Goal: Information Seeking & Learning: Learn about a topic

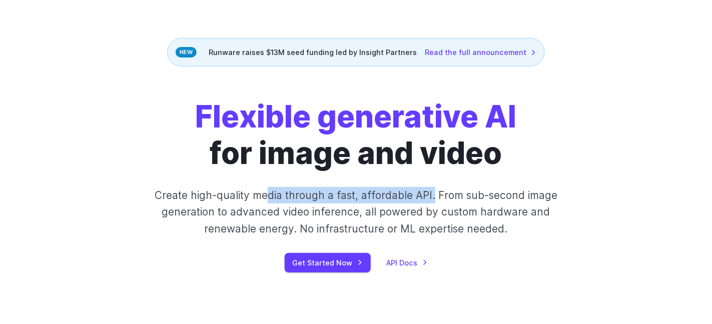
drag, startPoint x: 434, startPoint y: 192, endPoint x: 268, endPoint y: 194, distance: 166.2
click at [268, 194] on p "Create high-quality media through a fast, affordable API. From sub-second image…" at bounding box center [356, 212] width 440 height 50
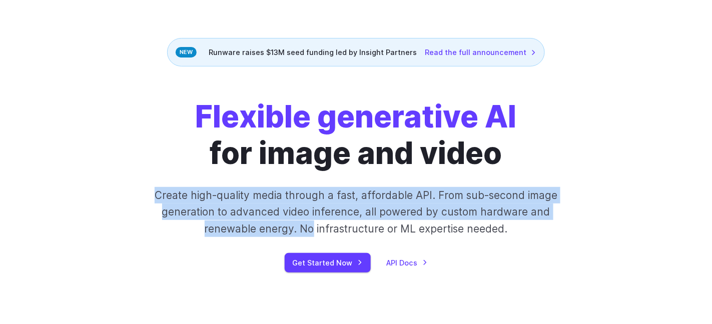
drag, startPoint x: 159, startPoint y: 200, endPoint x: 284, endPoint y: 240, distance: 132.0
click at [284, 240] on div "Flexible generative AI for image and video Create high-quality media through a …" at bounding box center [356, 186] width 551 height 174
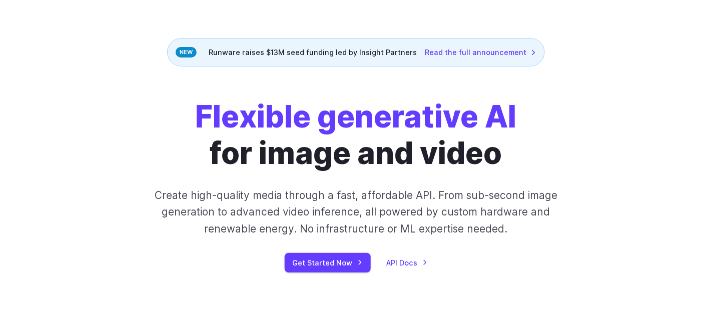
click at [431, 242] on div "Flexible generative AI for image and video Create high-quality media through a …" at bounding box center [356, 186] width 551 height 174
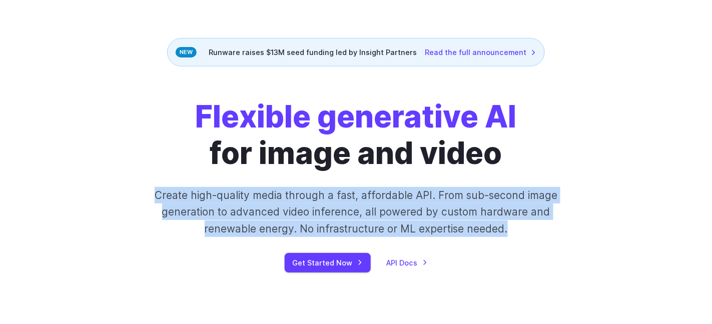
drag, startPoint x: 490, startPoint y: 230, endPoint x: 131, endPoint y: 199, distance: 360.2
click at [131, 199] on div "Flexible generative AI for image and video Create high-quality media through a …" at bounding box center [356, 186] width 551 height 174
click at [177, 204] on p "Create high-quality media through a fast, affordable API. From sub-second image…" at bounding box center [356, 212] width 440 height 50
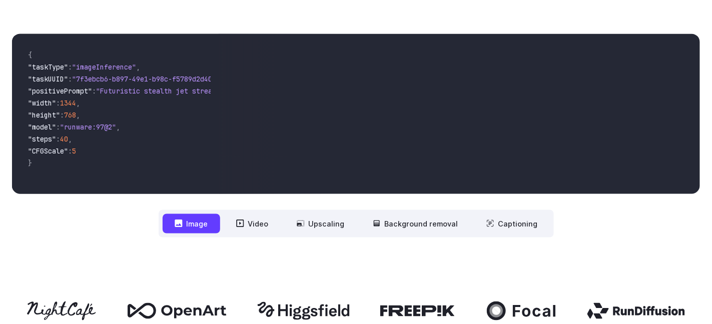
scroll to position [450, 0]
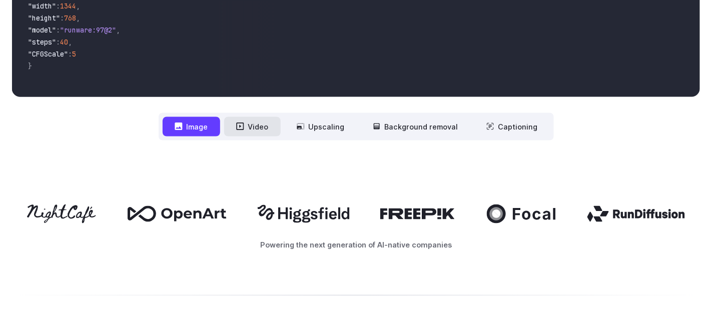
click at [265, 124] on button "Video" at bounding box center [252, 127] width 57 height 20
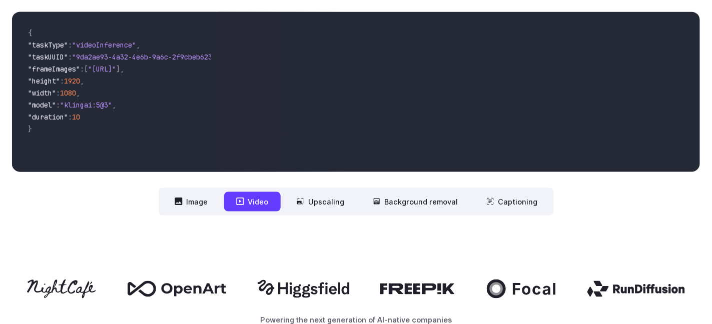
scroll to position [300, 0]
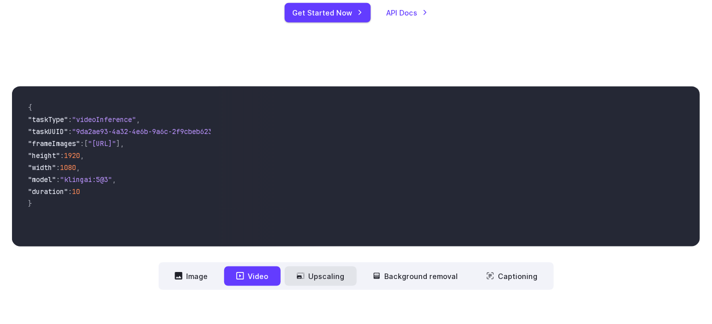
click at [325, 283] on button "Upscaling" at bounding box center [321, 277] width 72 height 20
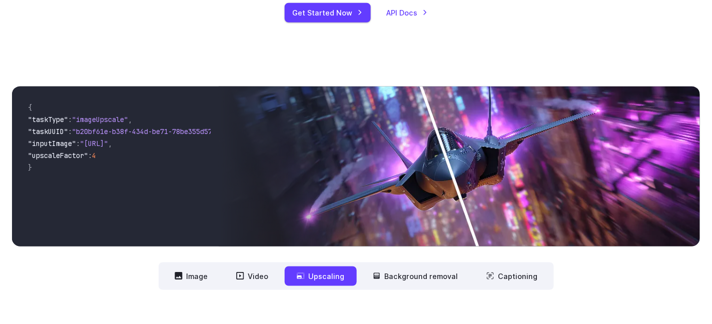
click at [453, 175] on img at bounding box center [460, 167] width 482 height 160
drag, startPoint x: 453, startPoint y: 175, endPoint x: 437, endPoint y: 182, distance: 16.8
click at [437, 181] on img at bounding box center [460, 167] width 482 height 160
click at [405, 279] on button "Background removal" at bounding box center [416, 277] width 110 height 20
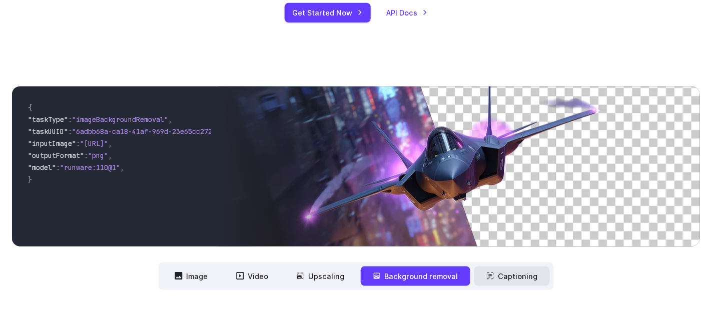
click at [515, 278] on button "Captioning" at bounding box center [513, 277] width 76 height 20
